Goal: Task Accomplishment & Management: Manage account settings

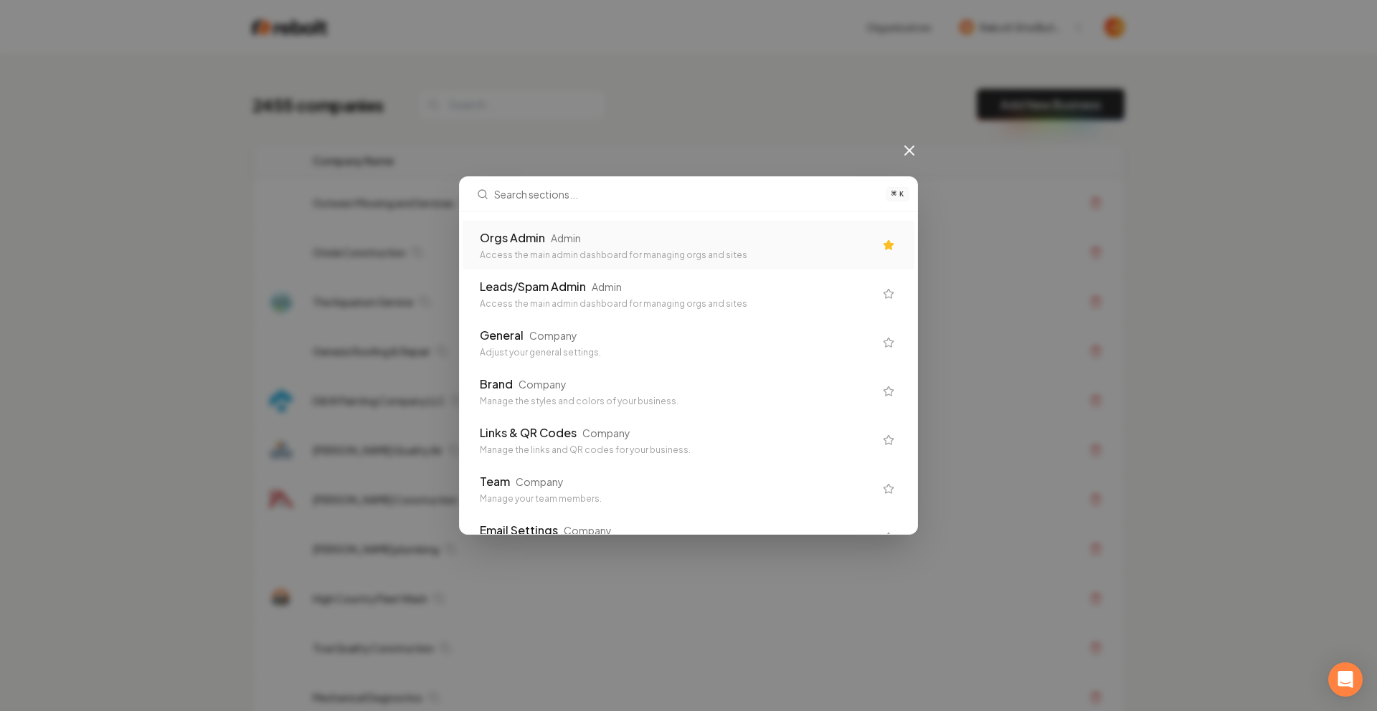
click at [687, 237] on div "Orgs Admin Admin" at bounding box center [677, 237] width 394 height 17
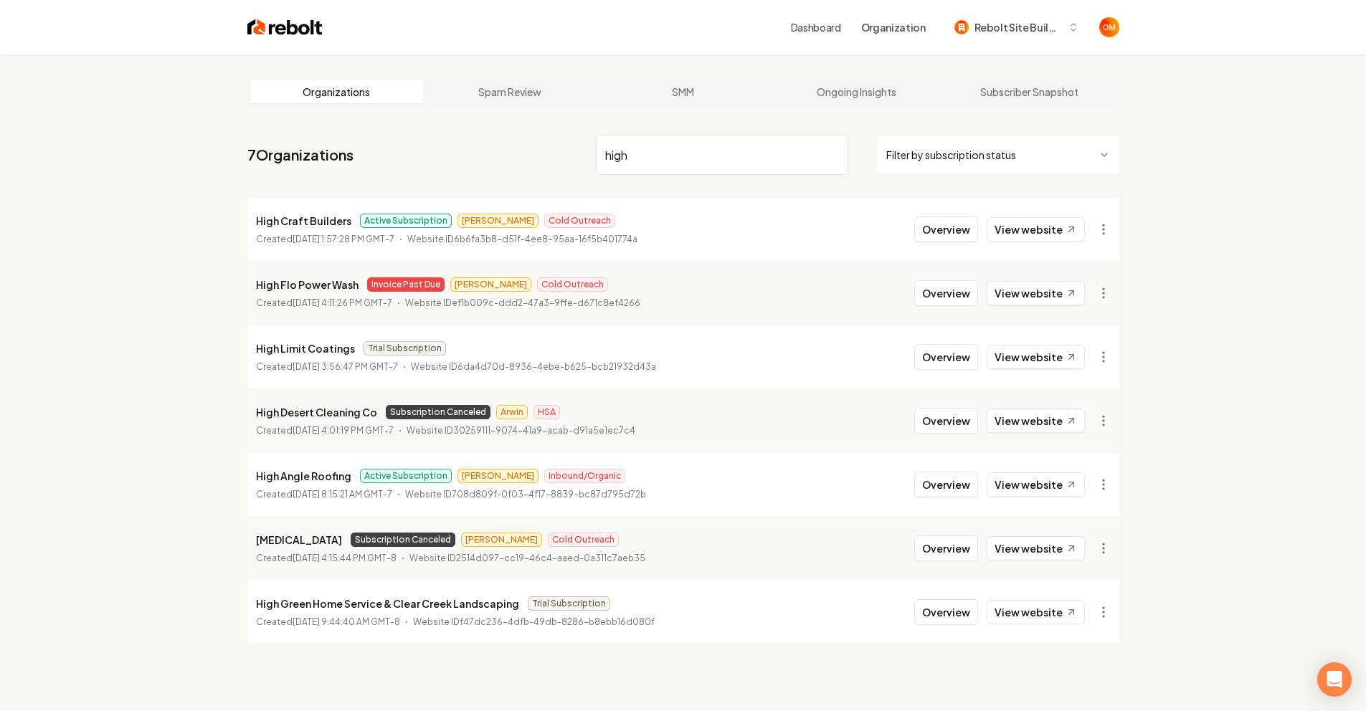
type input "high"
click at [1042, 247] on li "High Craft Builders Active Subscription Omar Cold Outreach Created [DATE] 1:57:…" at bounding box center [683, 229] width 872 height 63
click at [1042, 228] on link "View website" at bounding box center [1036, 229] width 98 height 24
click at [957, 241] on button "Overview" at bounding box center [946, 230] width 64 height 26
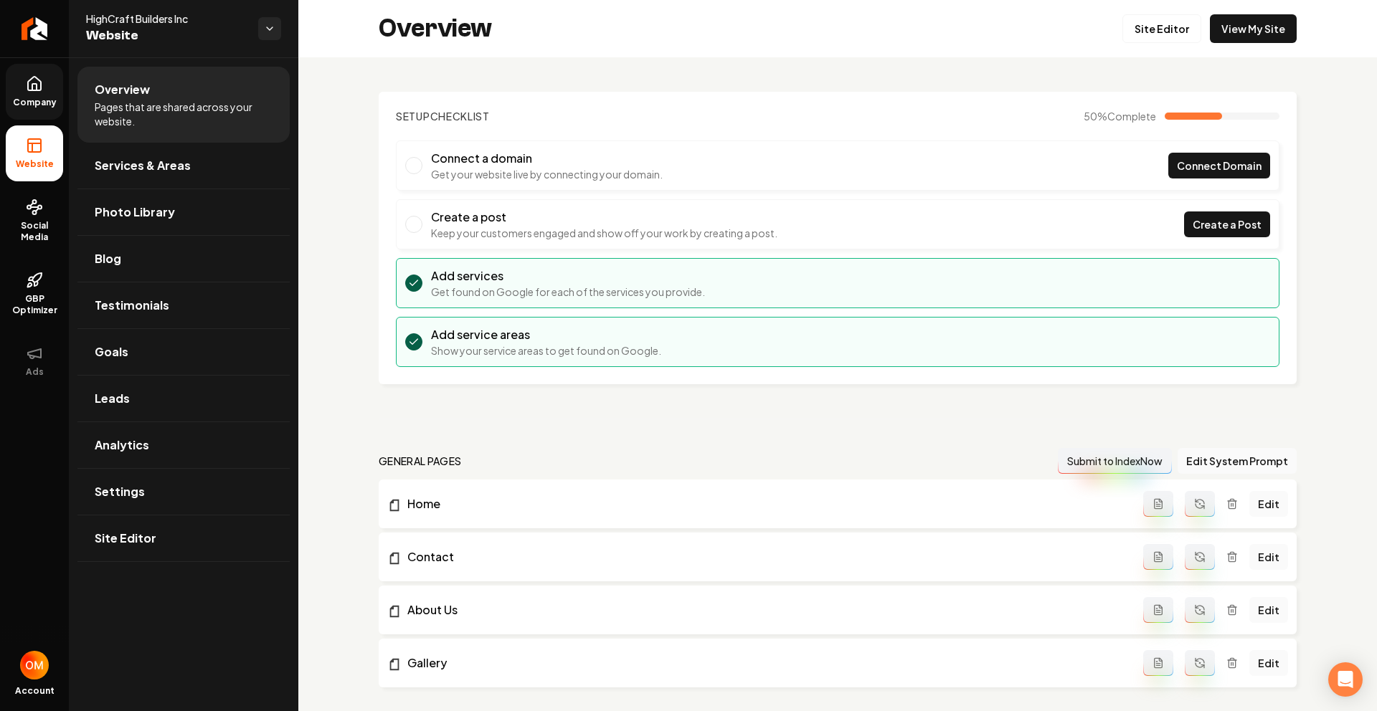
click at [13, 80] on link "Company" at bounding box center [34, 92] width 57 height 56
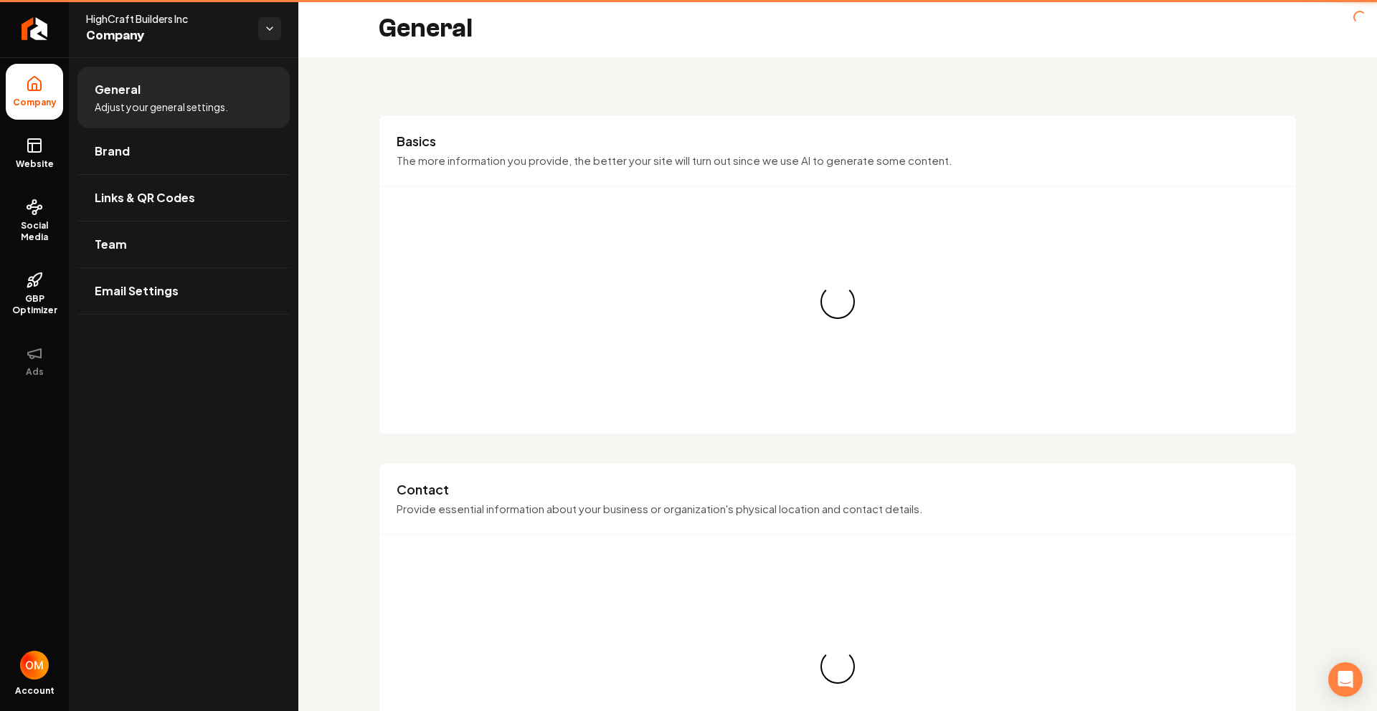
click at [22, 83] on li "Company" at bounding box center [34, 92] width 57 height 56
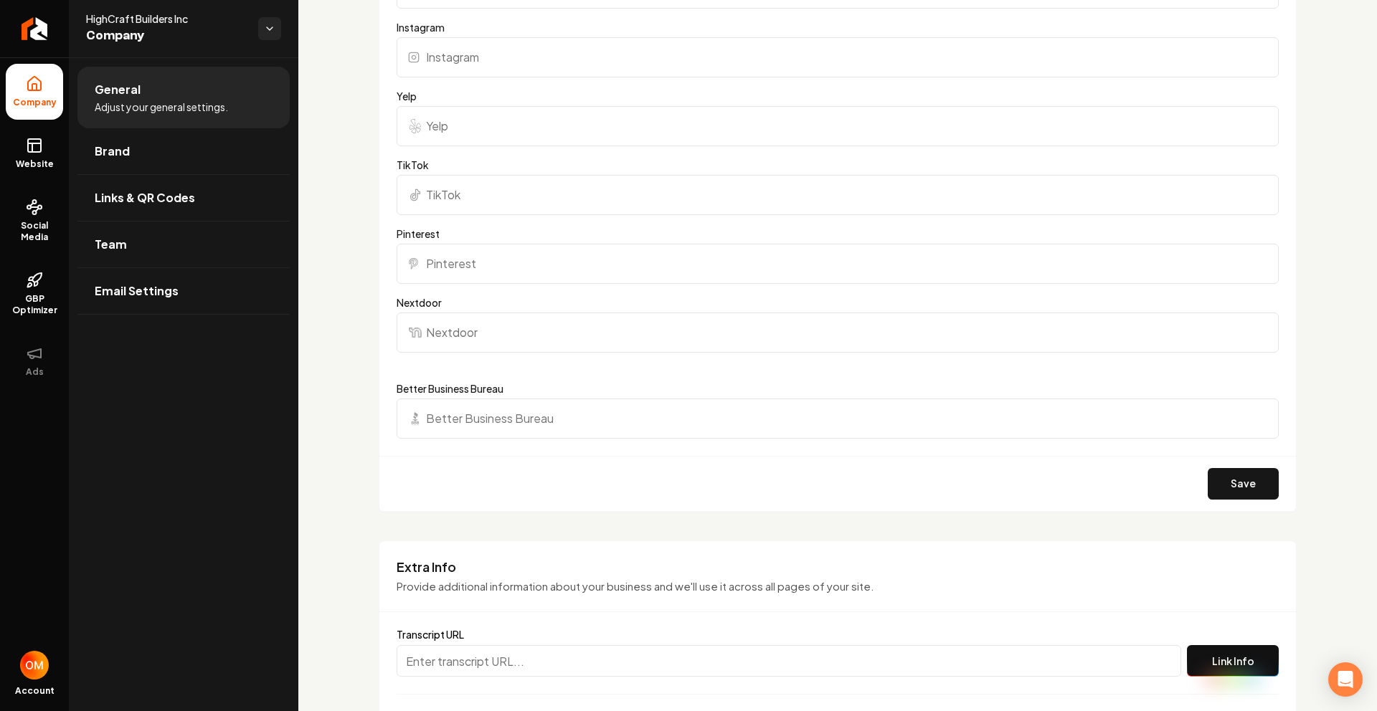
scroll to position [2065, 0]
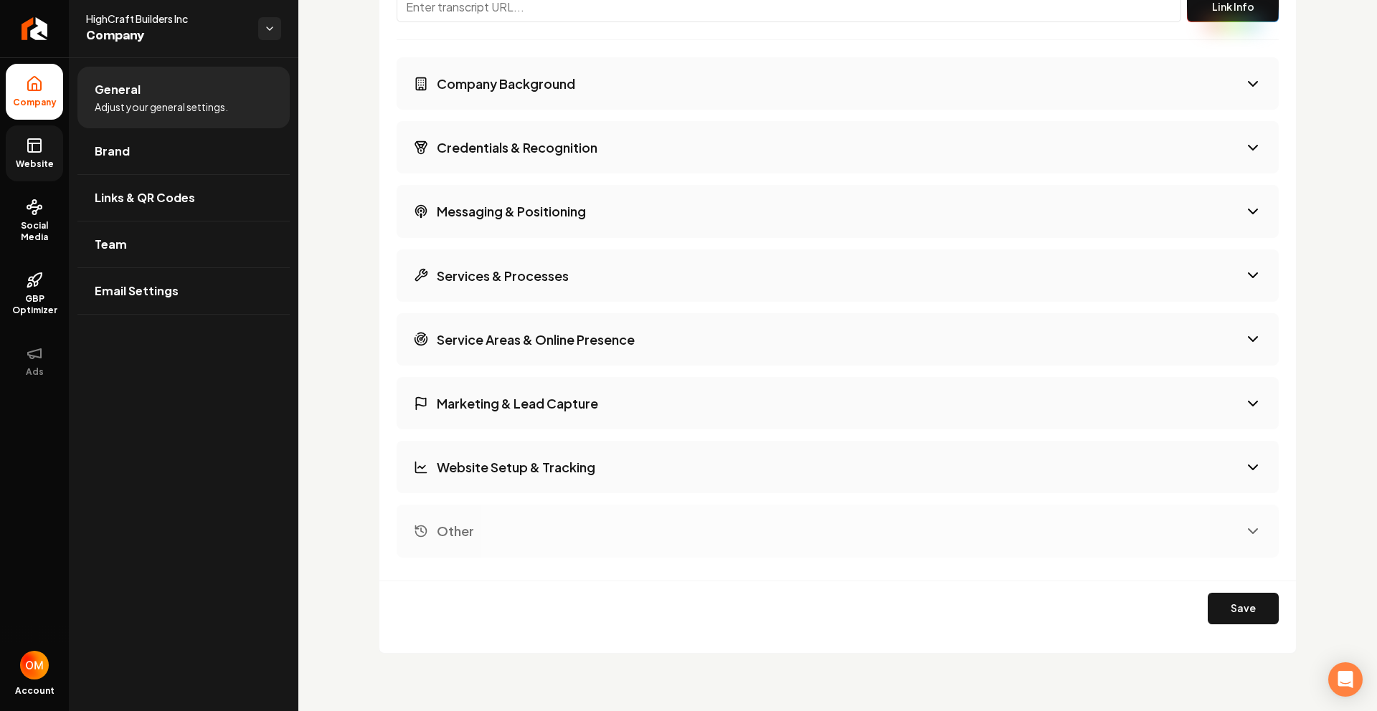
click at [37, 140] on icon at bounding box center [34, 145] width 17 height 17
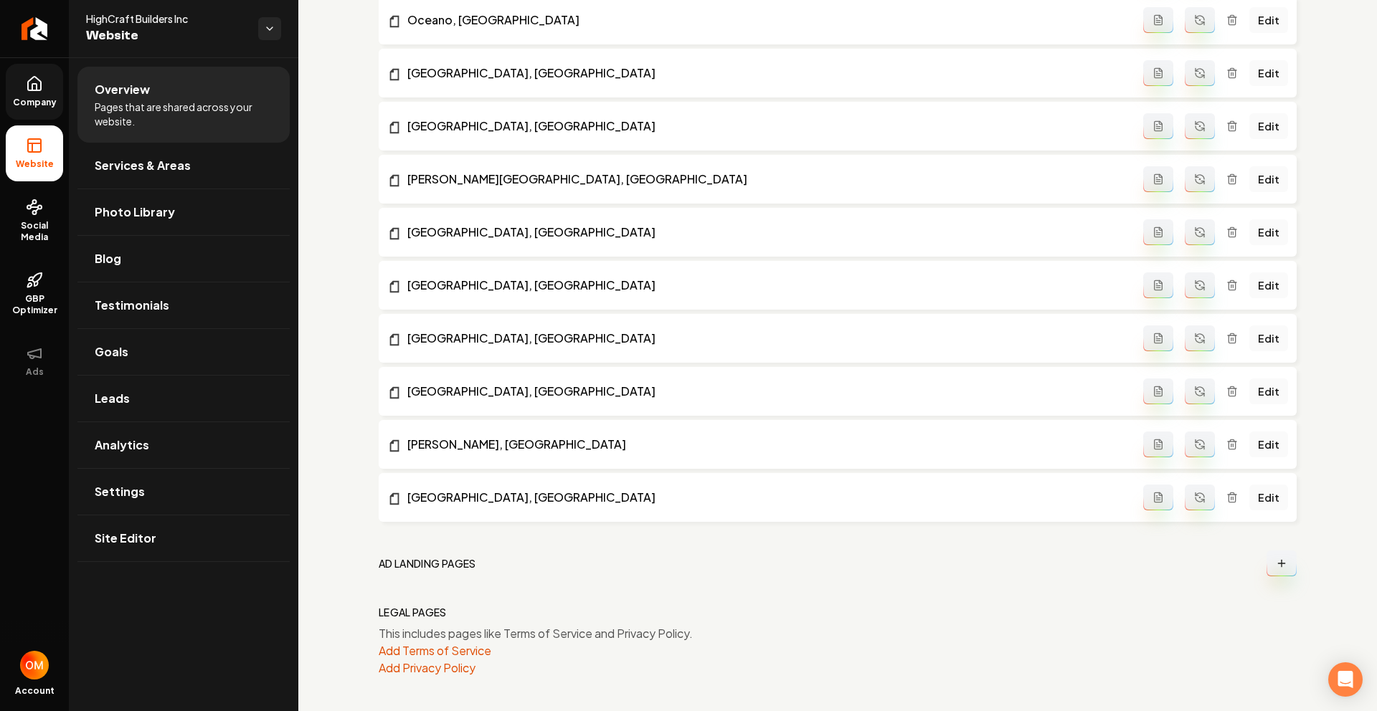
click at [31, 85] on icon at bounding box center [34, 83] width 17 height 17
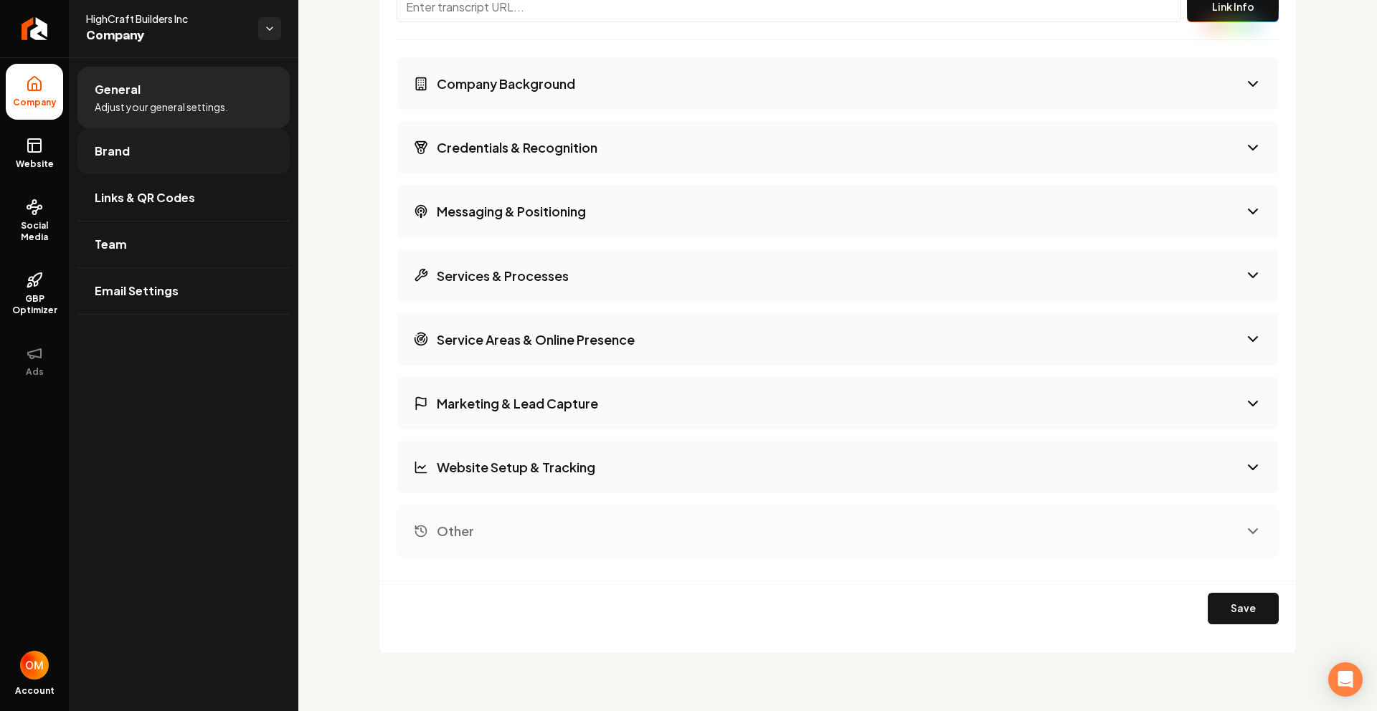
click at [174, 162] on link "Brand" at bounding box center [183, 151] width 212 height 46
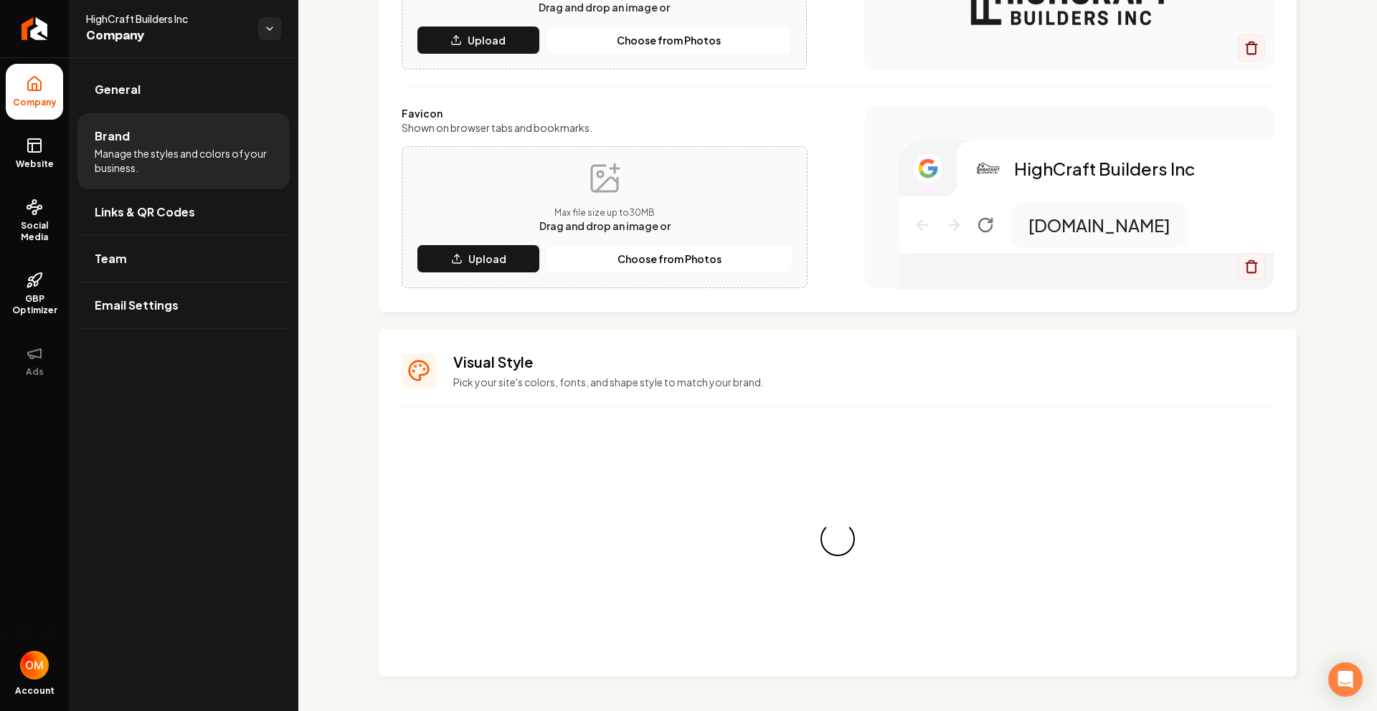
scroll to position [947, 0]
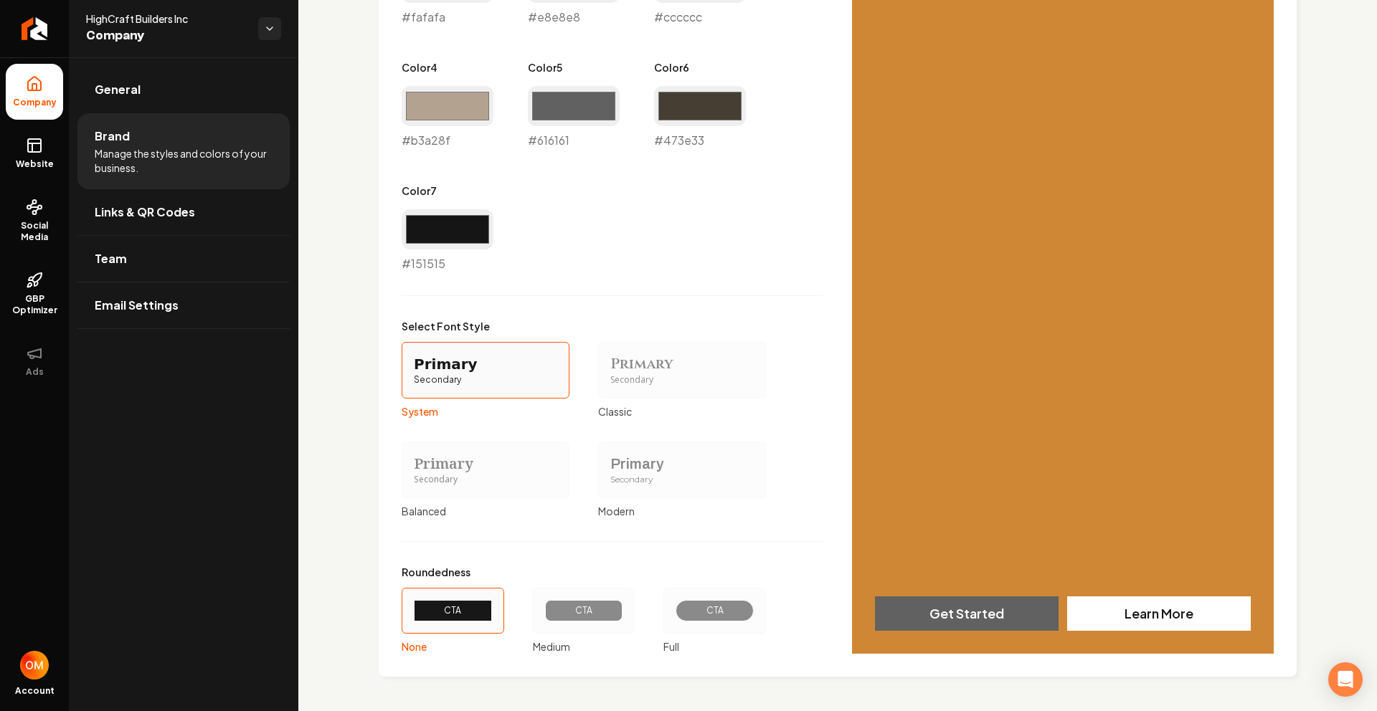
click at [588, 627] on div "CTA" at bounding box center [584, 611] width 103 height 46
click at [544, 617] on button "CTA Medium" at bounding box center [537, 610] width 11 height 11
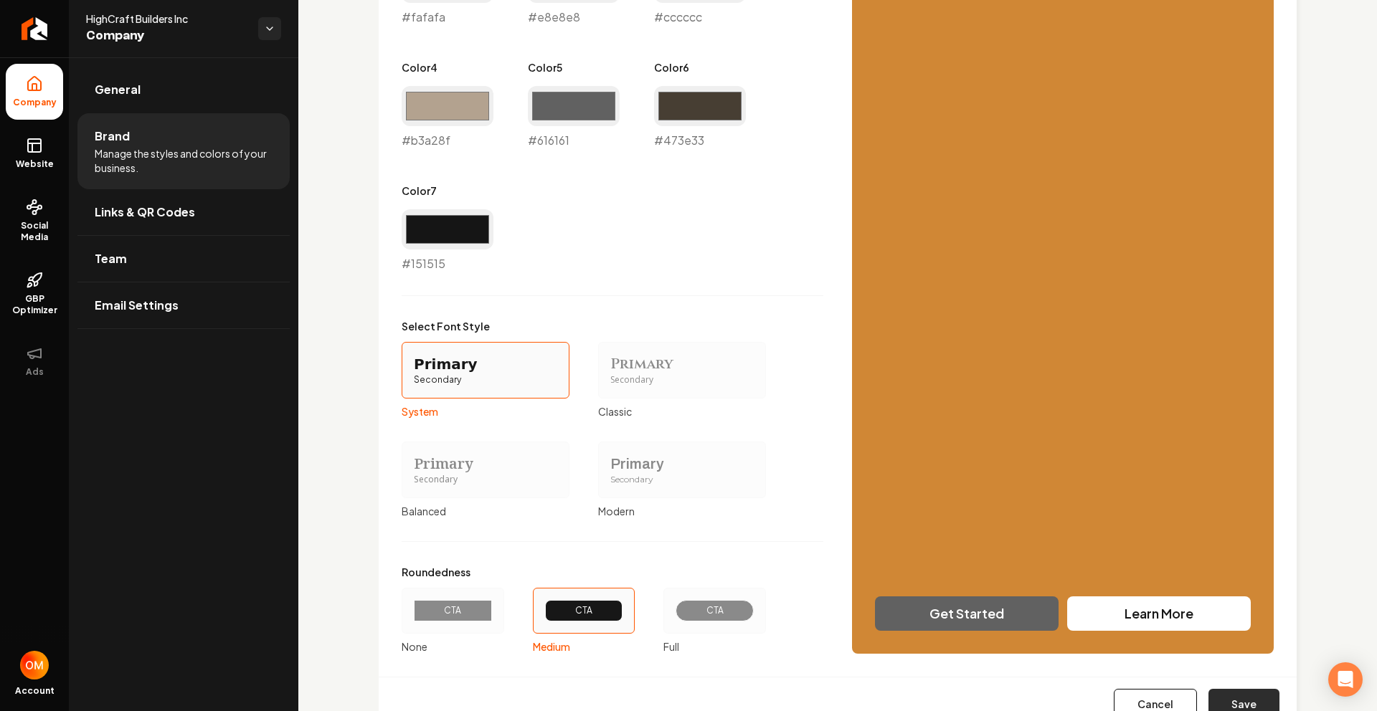
click at [1215, 702] on button "Save" at bounding box center [1243, 705] width 71 height 32
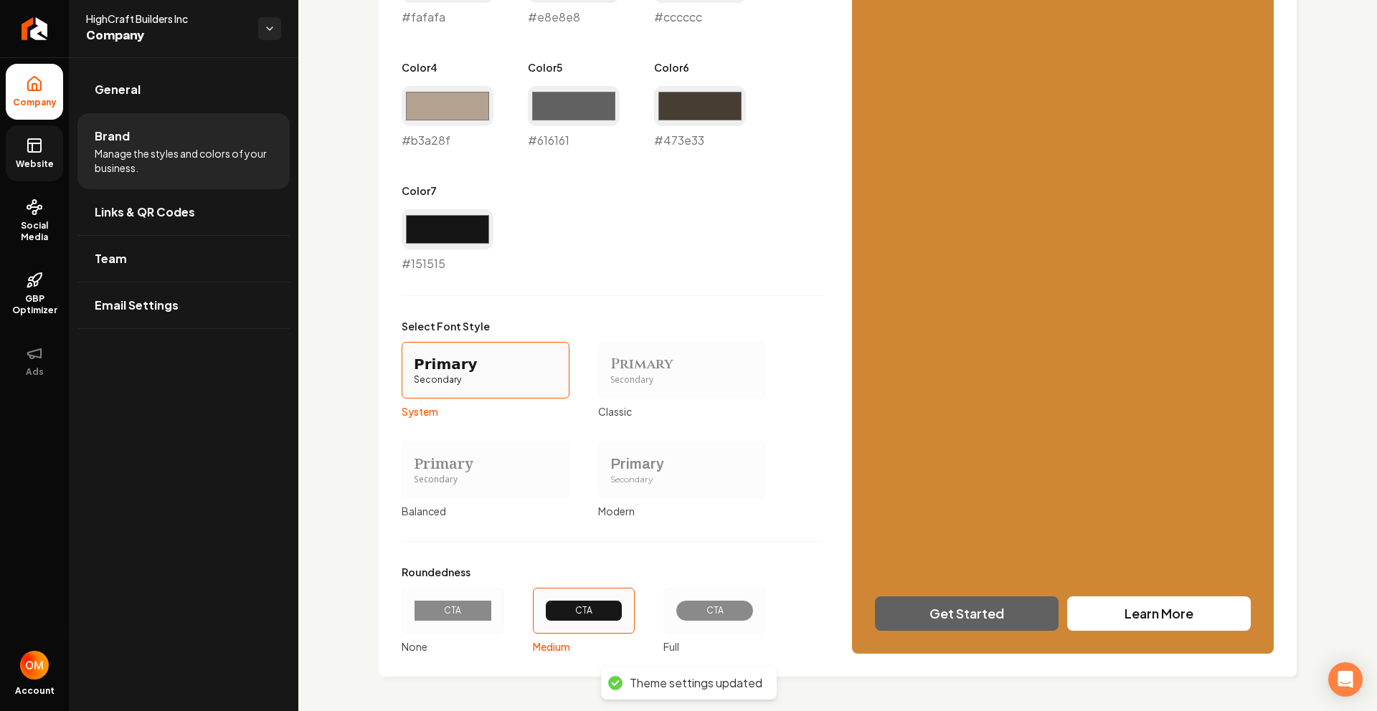
click at [47, 146] on link "Website" at bounding box center [34, 153] width 57 height 56
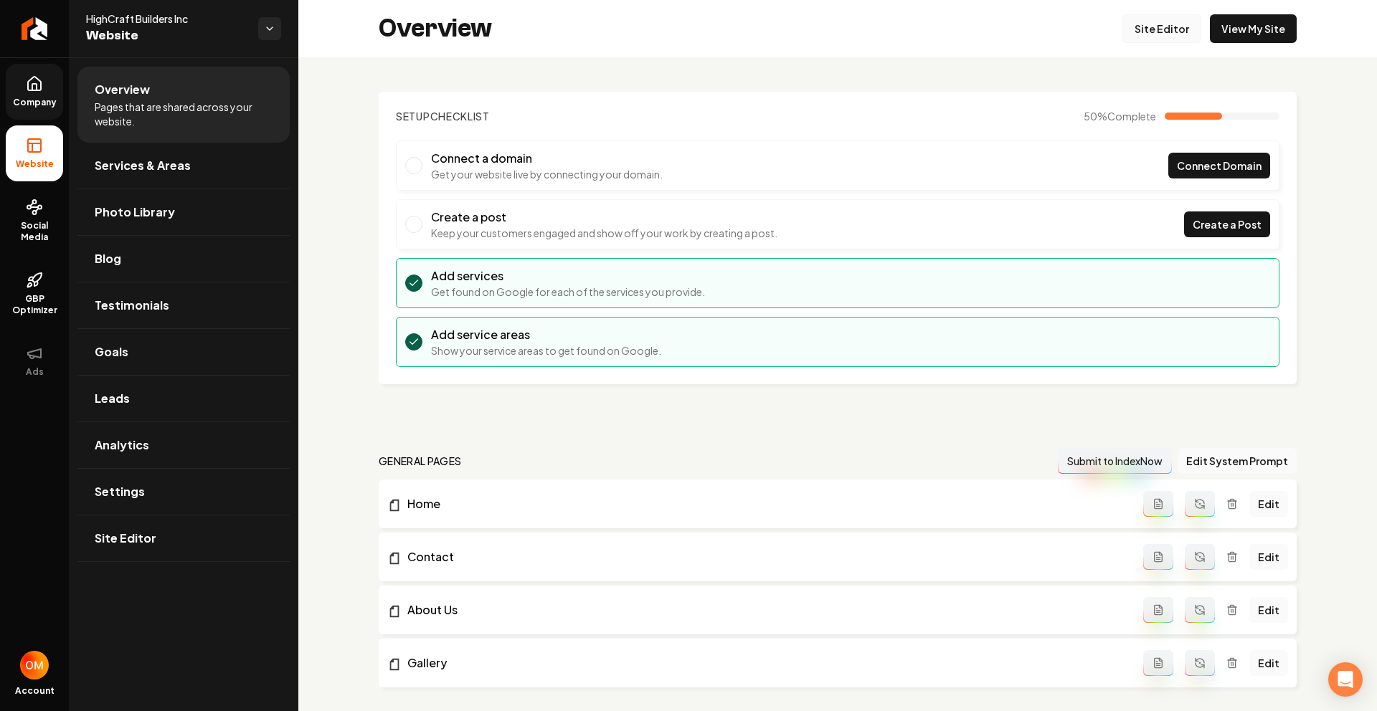
click at [1132, 27] on link "Site Editor" at bounding box center [1161, 28] width 79 height 29
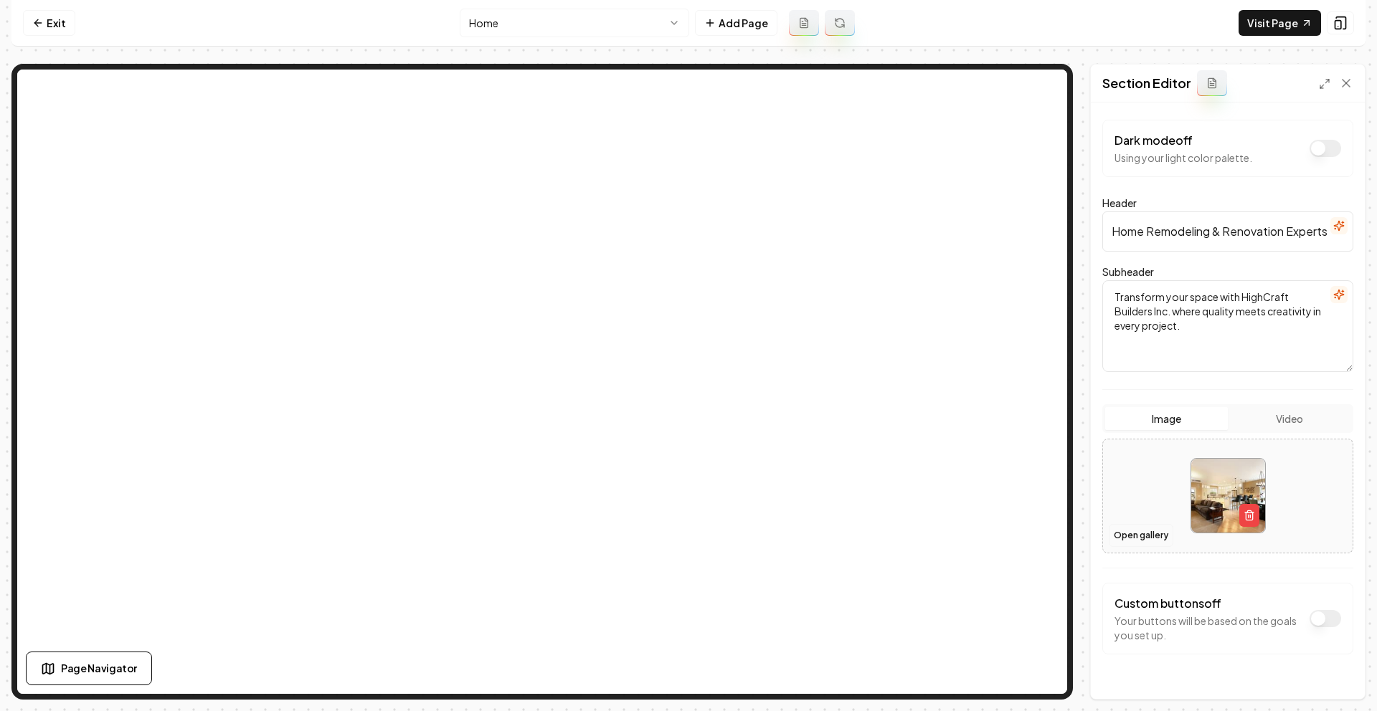
click at [1133, 537] on button "Open gallery" at bounding box center [1141, 535] width 65 height 23
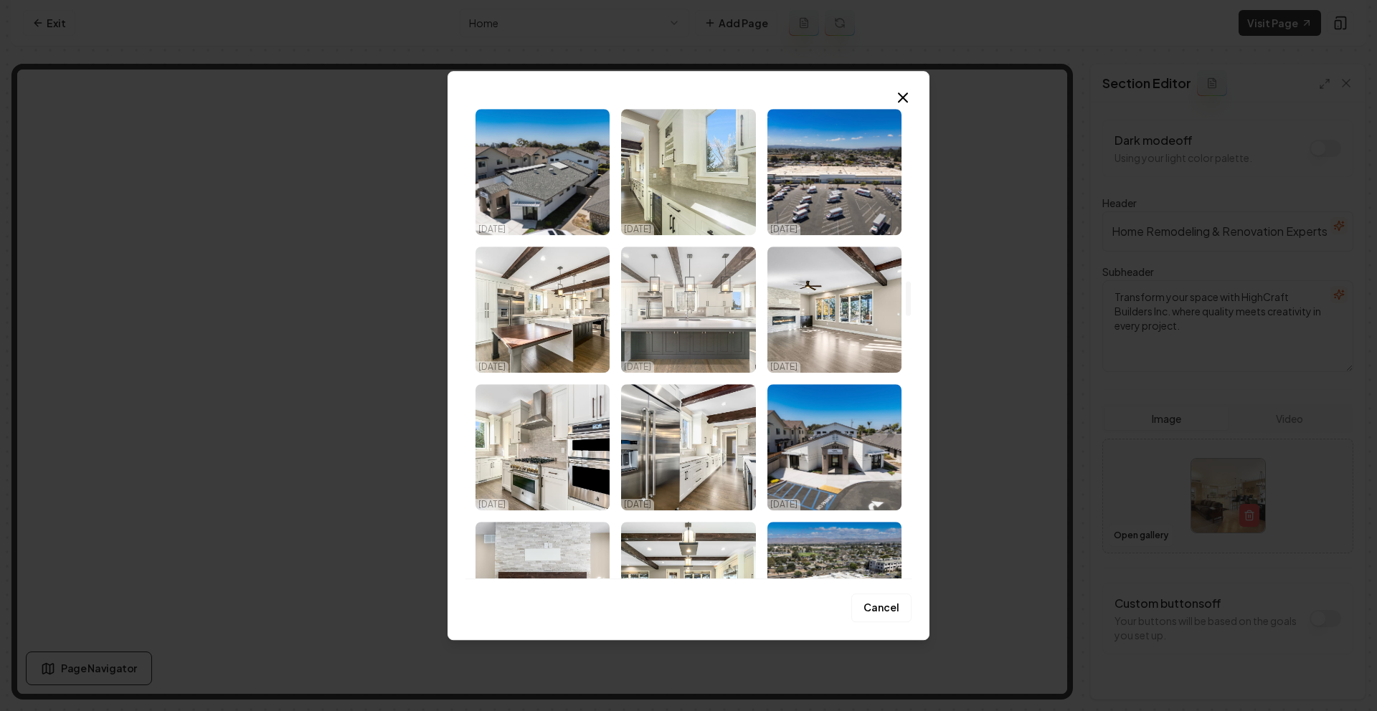
scroll to position [2192, 0]
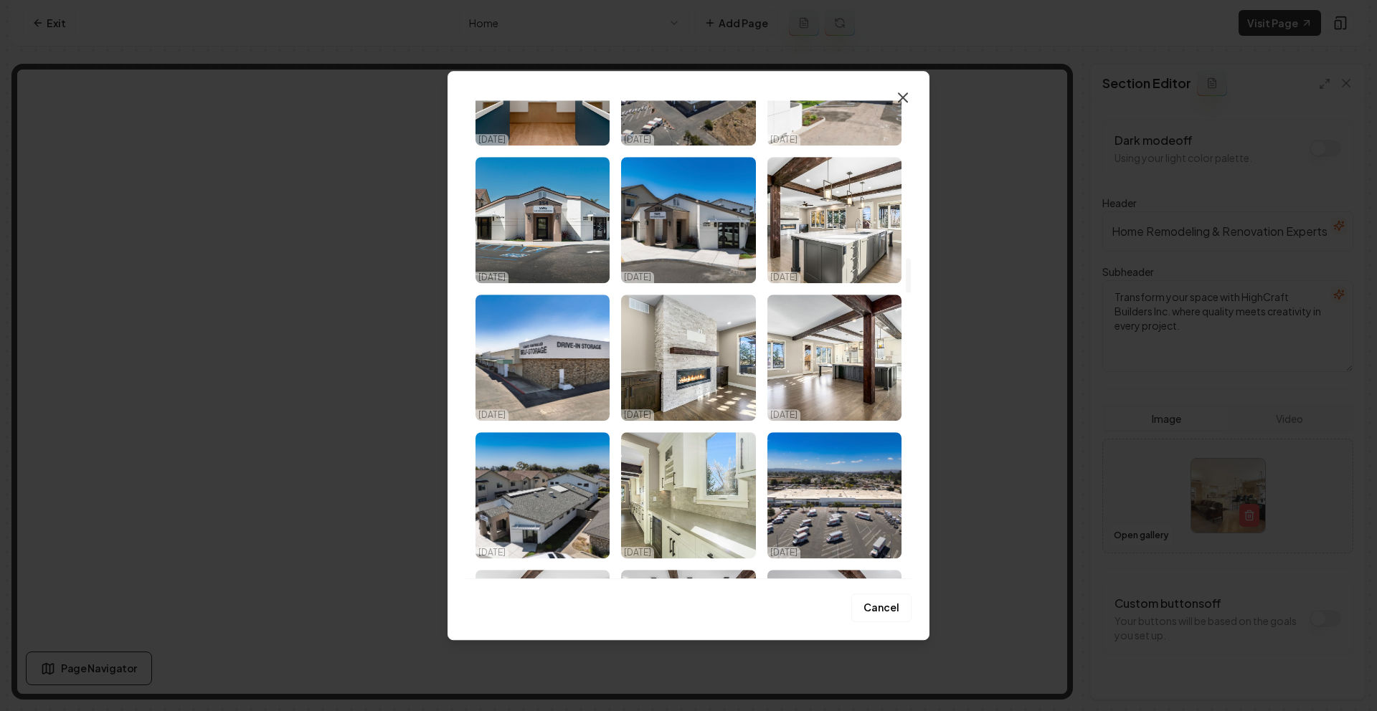
click at [904, 95] on icon "button" at bounding box center [902, 97] width 9 height 9
